Goal: Information Seeking & Learning: Learn about a topic

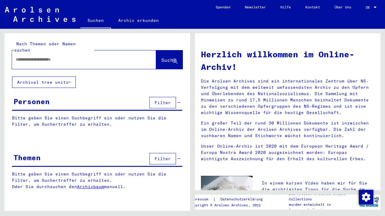
click at [72, 77] on button "Archival tree units" at bounding box center [44, 82] width 64 height 11
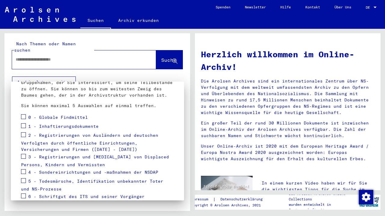
scroll to position [54, 0]
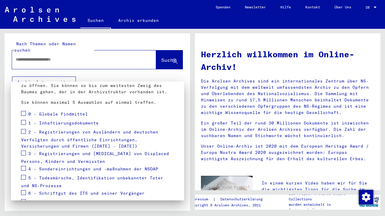
click at [23, 115] on span at bounding box center [23, 113] width 5 height 5
click at [23, 121] on span at bounding box center [23, 122] width 5 height 5
click at [23, 129] on label at bounding box center [23, 131] width 5 height 6
click at [23, 154] on span at bounding box center [23, 153] width 5 height 5
click at [25, 179] on span at bounding box center [23, 177] width 5 height 5
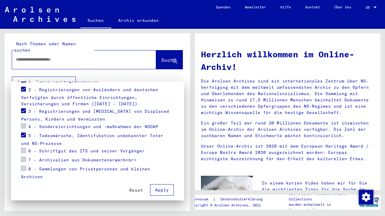
scroll to position [96, 0]
click at [164, 188] on span "Apply" at bounding box center [162, 190] width 14 height 5
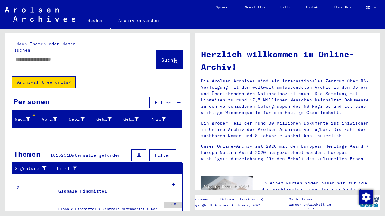
click at [168, 100] on span "Filter" at bounding box center [163, 102] width 16 height 5
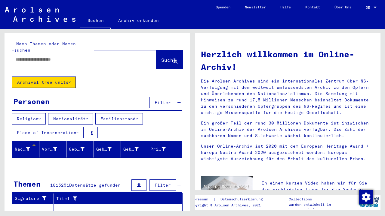
click at [88, 117] on icon at bounding box center [87, 119] width 2 height 4
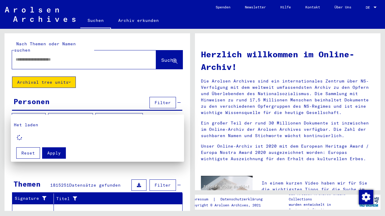
click at [137, 83] on div at bounding box center [192, 108] width 385 height 216
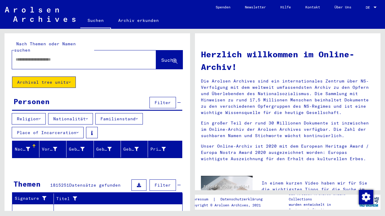
click at [110, 58] on div at bounding box center [75, 60] width 126 height 14
click at [59, 57] on div at bounding box center [75, 60] width 126 height 14
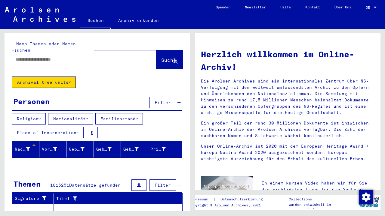
click at [110, 39] on div "Nach Themen oder Namen suchen Suche" at bounding box center [98, 54] width 186 height 43
click at [53, 57] on input "text" at bounding box center [77, 60] width 122 height 6
paste input "*********"
type input "*********"
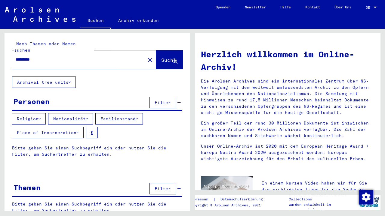
click at [161, 57] on span "Suche" at bounding box center [168, 60] width 15 height 6
click at [77, 57] on input "*********" at bounding box center [77, 60] width 122 height 6
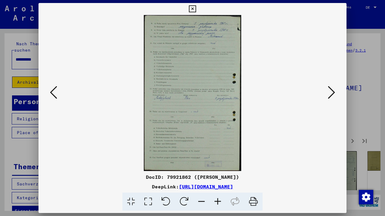
scroll to position [85, 0]
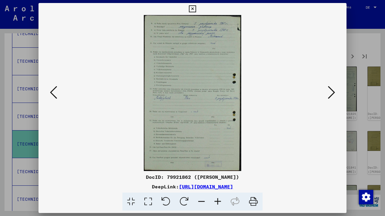
click at [331, 88] on icon at bounding box center [331, 92] width 7 height 14
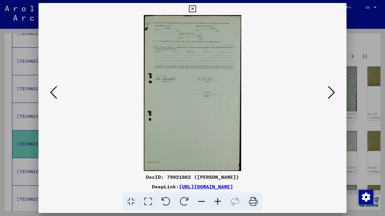
click at [331, 88] on icon at bounding box center [331, 92] width 7 height 14
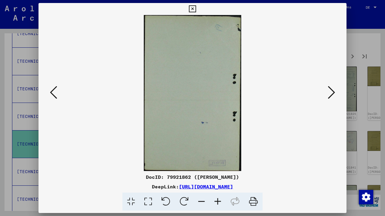
click at [331, 88] on icon at bounding box center [331, 92] width 7 height 14
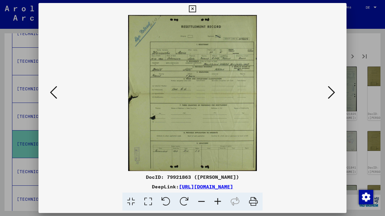
click at [196, 10] on icon at bounding box center [192, 8] width 7 height 7
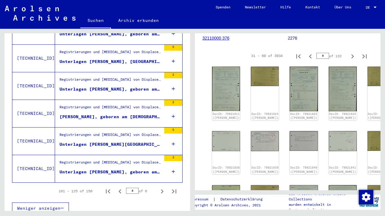
scroll to position [0, 0]
click at [164, 188] on icon "Next page" at bounding box center [162, 192] width 8 height 8
type input "*"
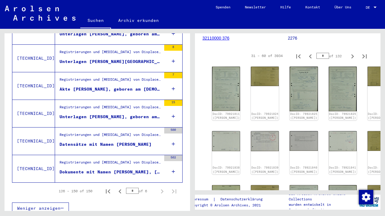
click at [173, 165] on icon at bounding box center [173, 171] width 3 height 21
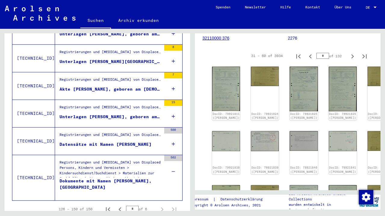
click at [174, 109] on icon at bounding box center [173, 116] width 3 height 21
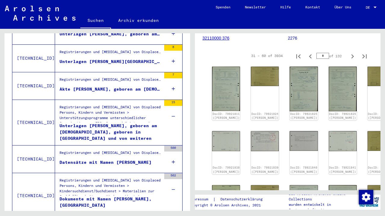
click at [111, 132] on div "Unterlagen [PERSON_NAME], geboren am [DEMOGRAPHIC_DATA], geboren in [GEOGRAPHIC…" at bounding box center [111, 132] width 102 height 18
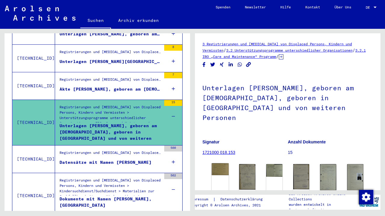
click at [225, 164] on img at bounding box center [220, 170] width 17 height 12
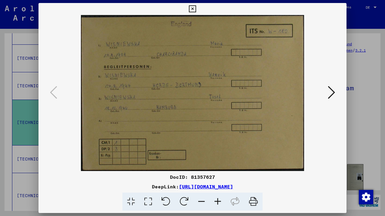
click at [332, 95] on icon at bounding box center [331, 92] width 7 height 14
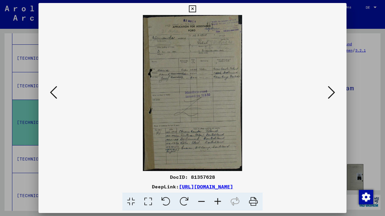
click at [196, 10] on icon at bounding box center [192, 8] width 7 height 7
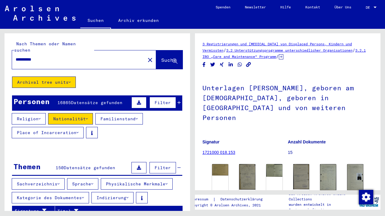
click at [116, 57] on input "**********" at bounding box center [79, 60] width 126 height 6
paste input "text"
type input "*********"
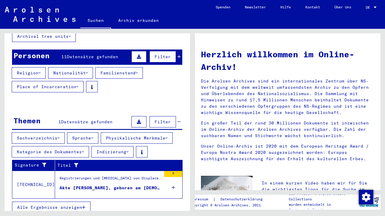
scroll to position [45, 0]
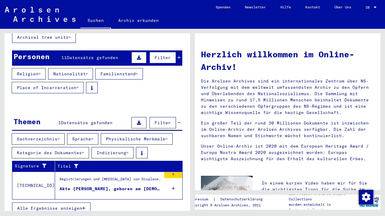
click at [174, 187] on div "Alle Ergebnisse anzeigen" at bounding box center [97, 195] width 170 height 17
click at [148, 186] on div "Akte [PERSON_NAME], geboren am [DEMOGRAPHIC_DATA], geboren in [GEOGRAPHIC_DATA]" at bounding box center [111, 189] width 102 height 6
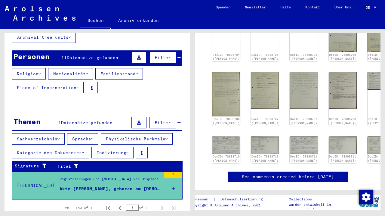
scroll to position [157, 0]
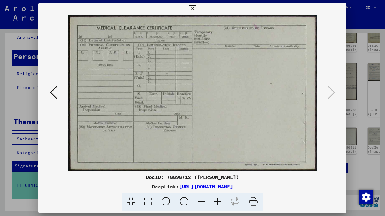
click at [56, 93] on icon at bounding box center [53, 92] width 7 height 14
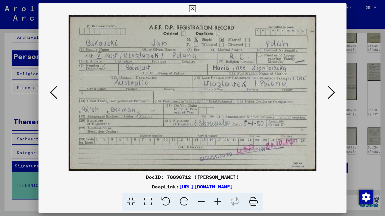
click at [56, 93] on icon at bounding box center [53, 92] width 7 height 14
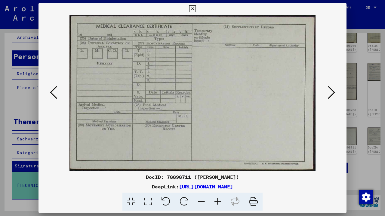
click at [56, 93] on icon at bounding box center [53, 92] width 7 height 14
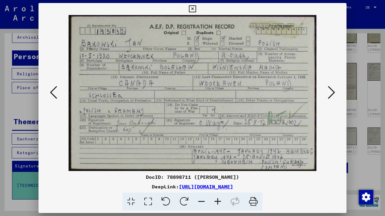
click at [56, 93] on icon at bounding box center [53, 92] width 7 height 14
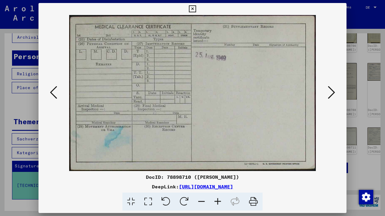
click at [56, 93] on icon at bounding box center [53, 92] width 7 height 14
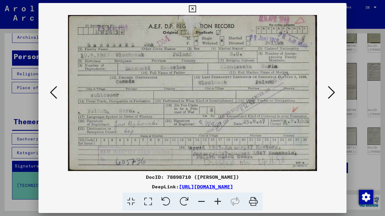
click at [56, 93] on icon at bounding box center [53, 92] width 7 height 14
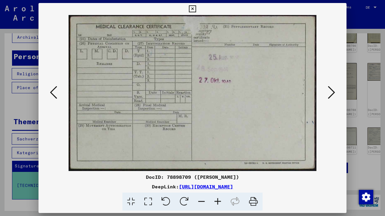
click at [56, 93] on icon at bounding box center [53, 92] width 7 height 14
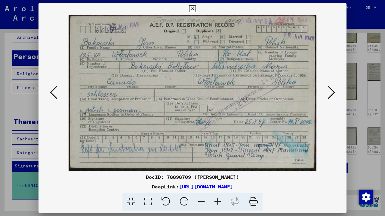
click at [56, 93] on icon at bounding box center [53, 92] width 7 height 14
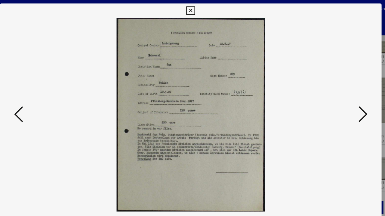
click at [50, 94] on icon at bounding box center [53, 92] width 7 height 14
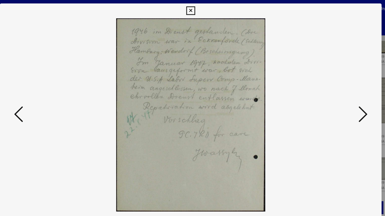
click at [50, 94] on icon at bounding box center [53, 92] width 7 height 14
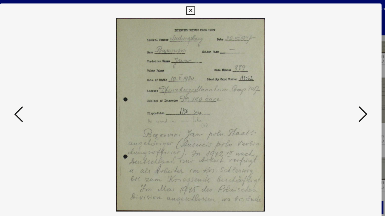
click at [50, 90] on icon at bounding box center [53, 92] width 7 height 14
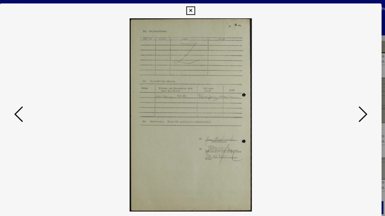
click at [50, 90] on icon at bounding box center [53, 92] width 7 height 14
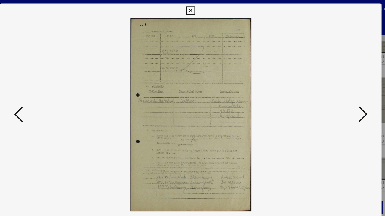
click at [50, 90] on icon at bounding box center [53, 92] width 7 height 14
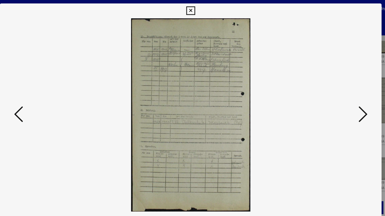
click at [50, 90] on icon at bounding box center [53, 92] width 7 height 14
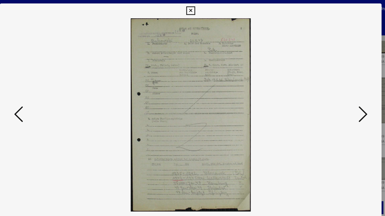
click at [50, 90] on icon at bounding box center [53, 92] width 7 height 14
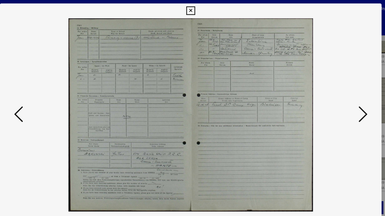
click at [50, 90] on icon at bounding box center [53, 92] width 7 height 14
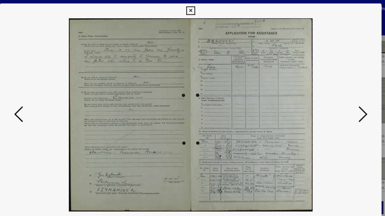
click at [50, 90] on icon at bounding box center [53, 92] width 7 height 14
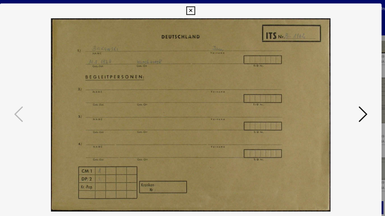
click at [196, 9] on icon at bounding box center [192, 8] width 7 height 7
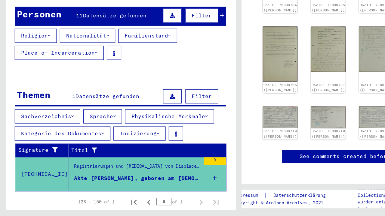
scroll to position [48, 0]
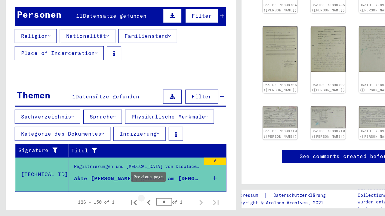
click at [119, 204] on icon "Previous page" at bounding box center [119, 206] width 3 height 4
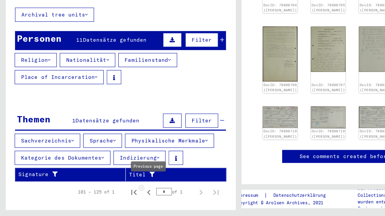
click at [120, 193] on icon "Previous page" at bounding box center [120, 197] width 8 height 8
type input "*"
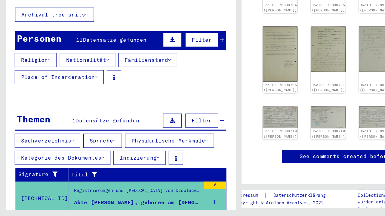
click at [120, 193] on div "Registrierungen und [MEDICAL_DATA] von Displaced Persons, Kindern und Vermisste…" at bounding box center [111, 197] width 102 height 8
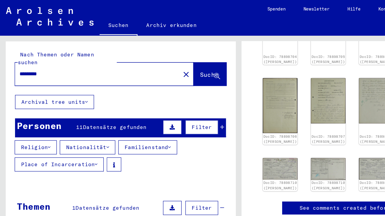
scroll to position [0, 0]
